Goal: Information Seeking & Learning: Learn about a topic

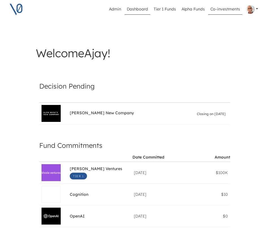
click at [211, 9] on link "Co-investments" at bounding box center [225, 9] width 34 height 11
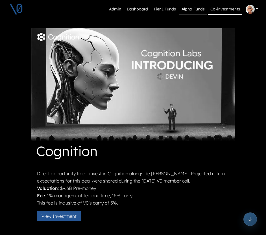
click at [197, 10] on link "Alpha Funds" at bounding box center [193, 9] width 28 height 11
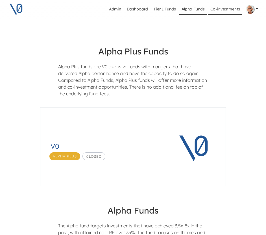
click at [222, 9] on link "Co-investments" at bounding box center [225, 9] width 34 height 11
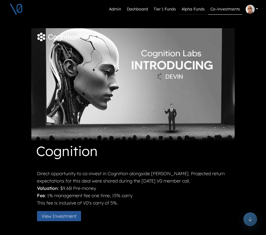
click at [197, 8] on link "Alpha Funds" at bounding box center [193, 9] width 28 height 11
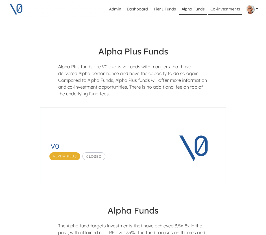
click at [221, 9] on link "Co-investments" at bounding box center [225, 9] width 34 height 11
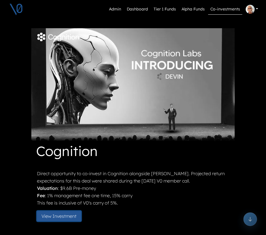
click at [58, 217] on button "View Investment" at bounding box center [59, 216] width 44 height 10
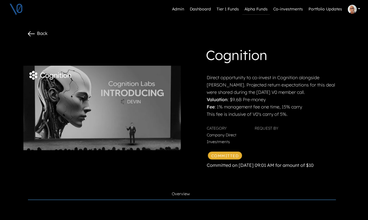
click at [255, 9] on link "Alpha Funds" at bounding box center [256, 9] width 28 height 11
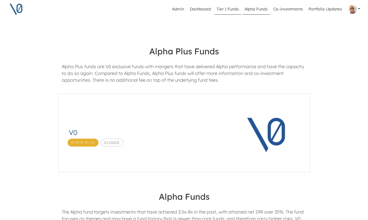
click at [234, 10] on link "Tier 1 Funds" at bounding box center [227, 9] width 27 height 11
